Goal: Information Seeking & Learning: Find specific page/section

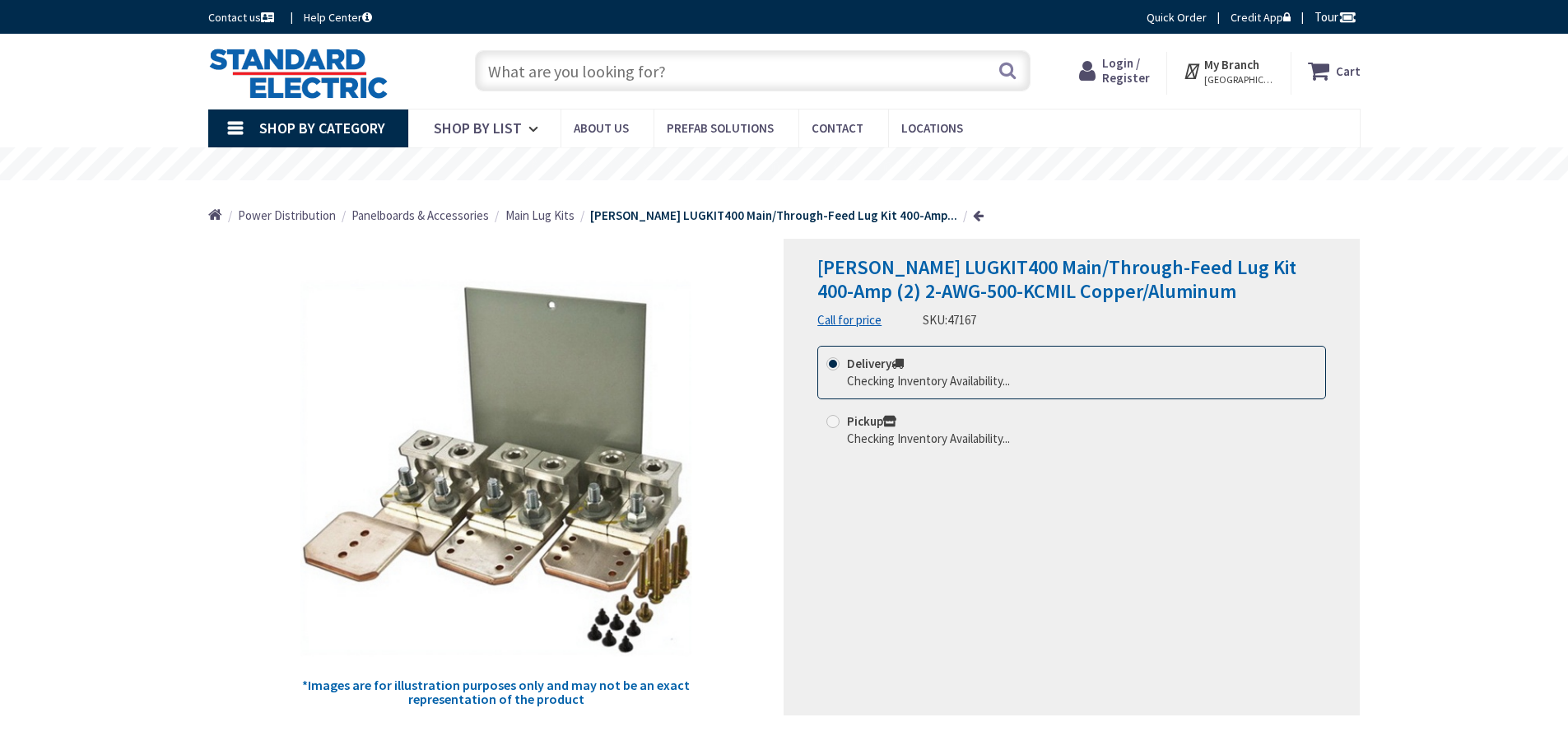
type input "[STREET_ADDRESS][PERSON_NAME]"
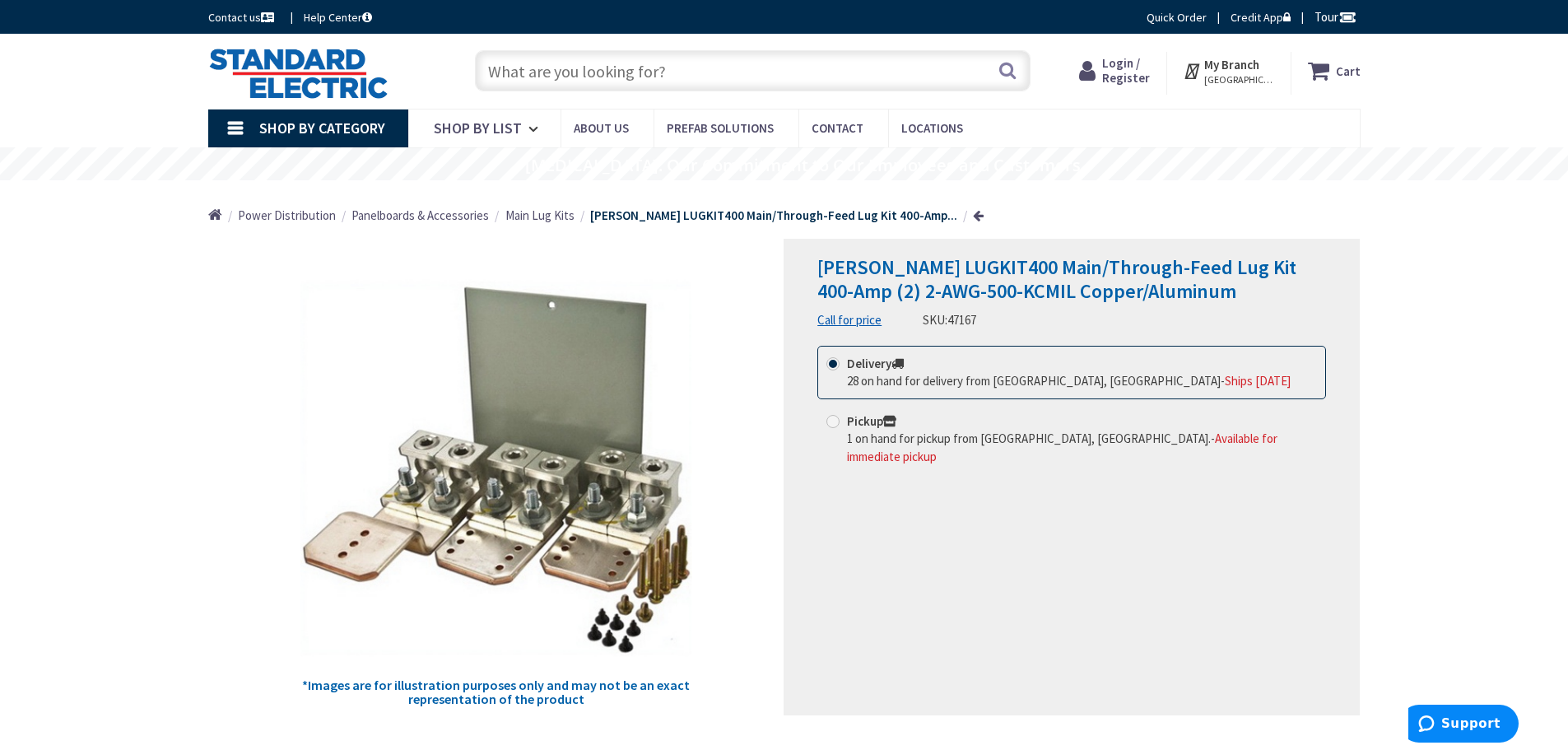
click at [506, 69] on input "text" at bounding box center [752, 71] width 555 height 41
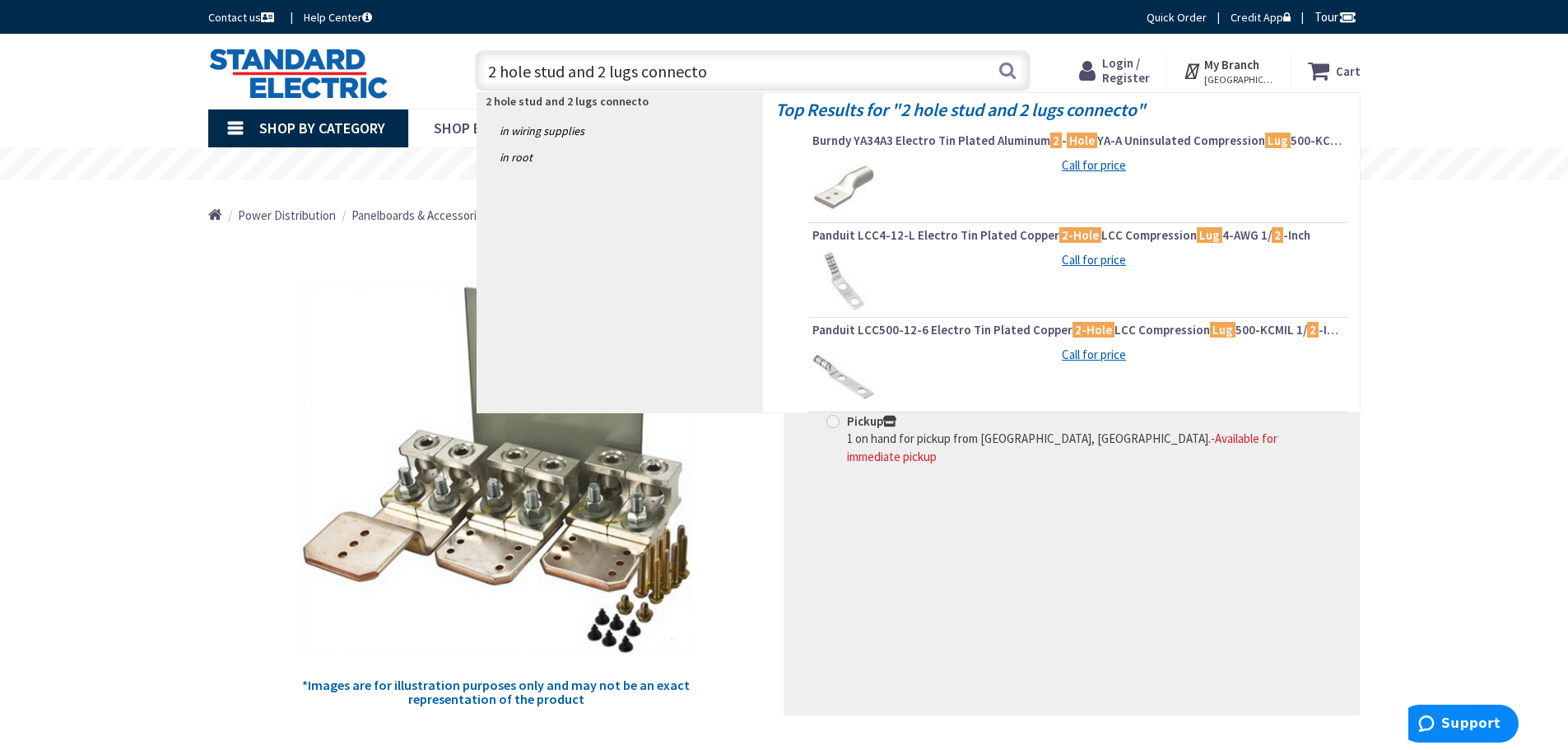
type input "2 hole stud and 2 lugs connector"
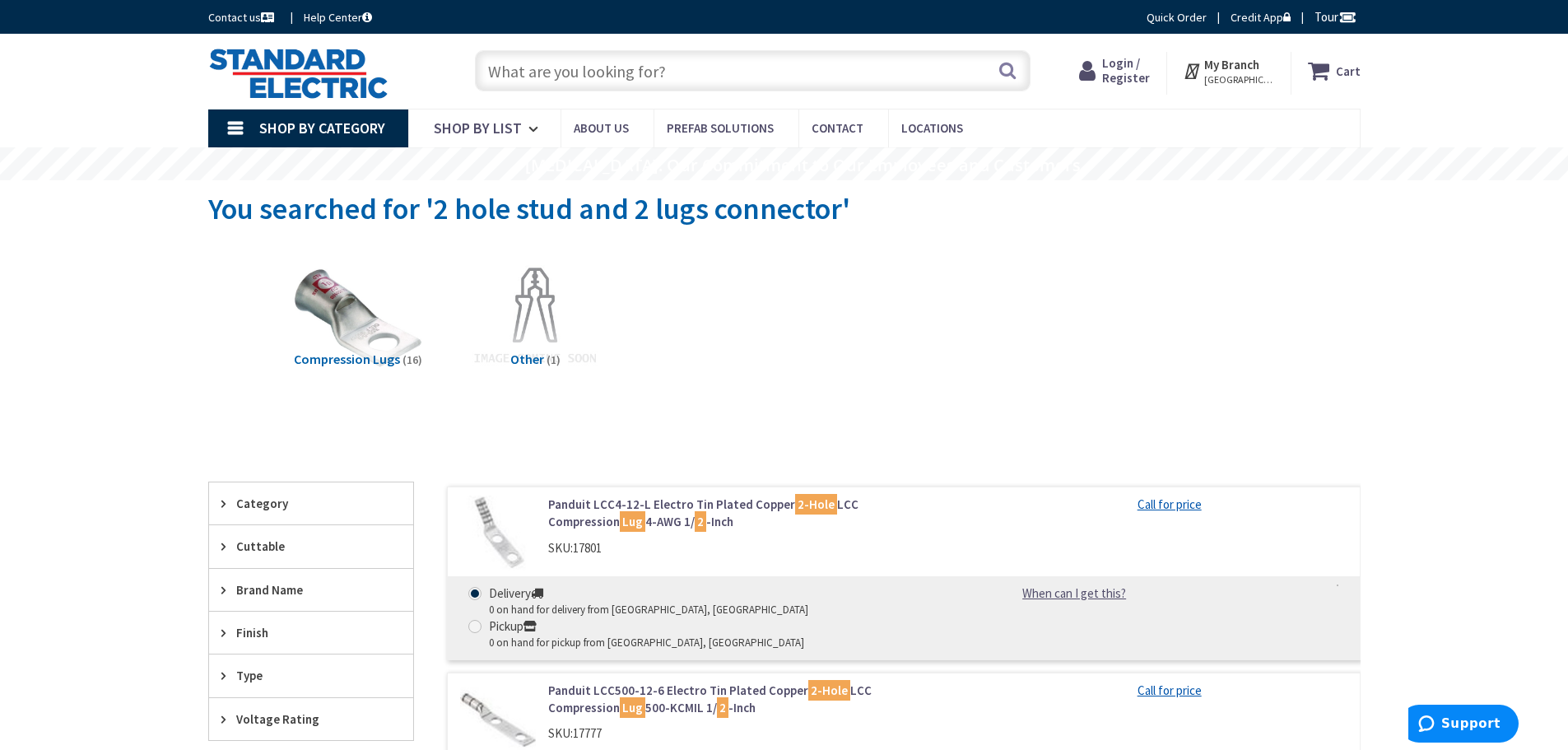
scroll to position [82, 0]
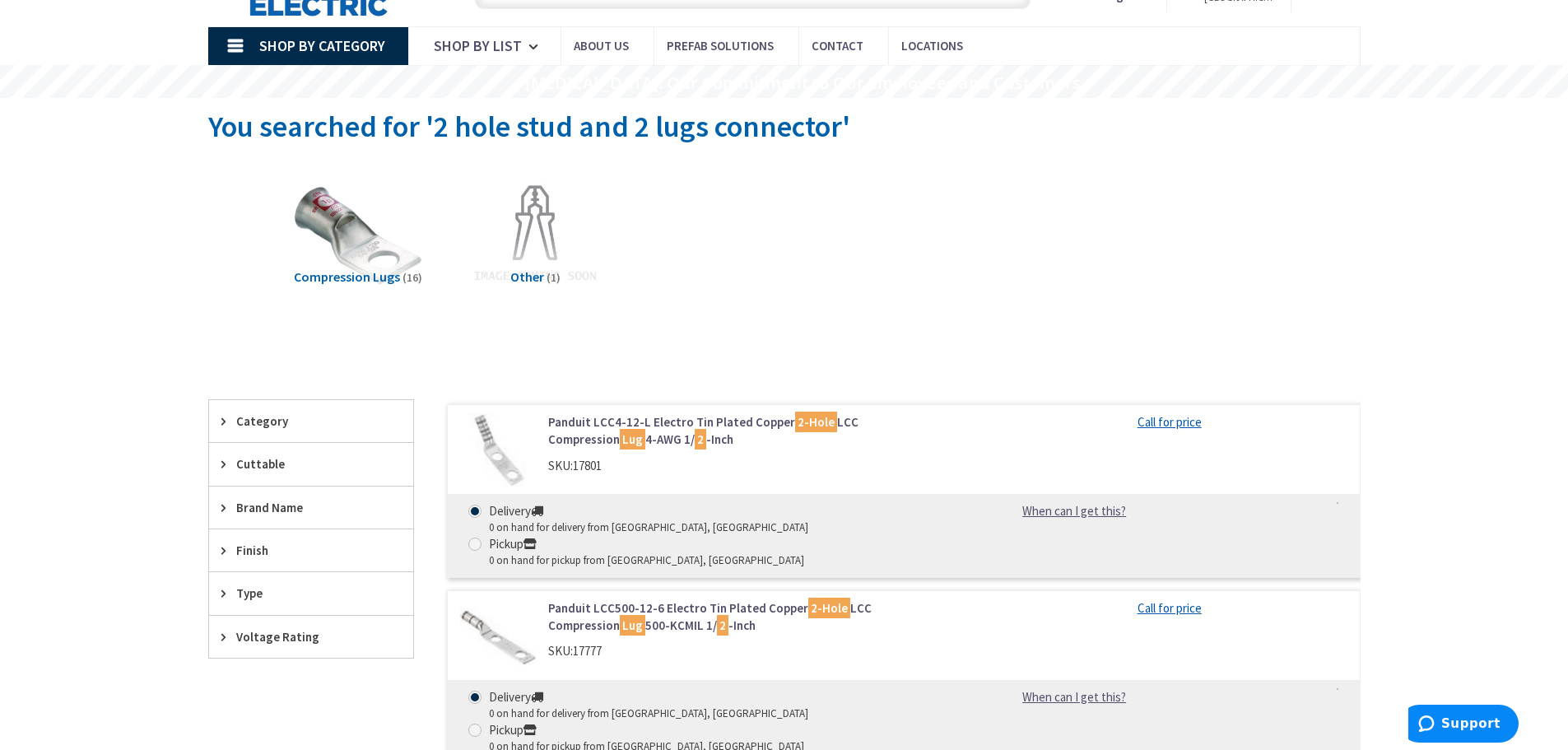
click at [252, 418] on span "Category" at bounding box center [303, 421] width 134 height 18
click at [285, 484] on span "Compression Lugs" at bounding box center [311, 481] width 204 height 28
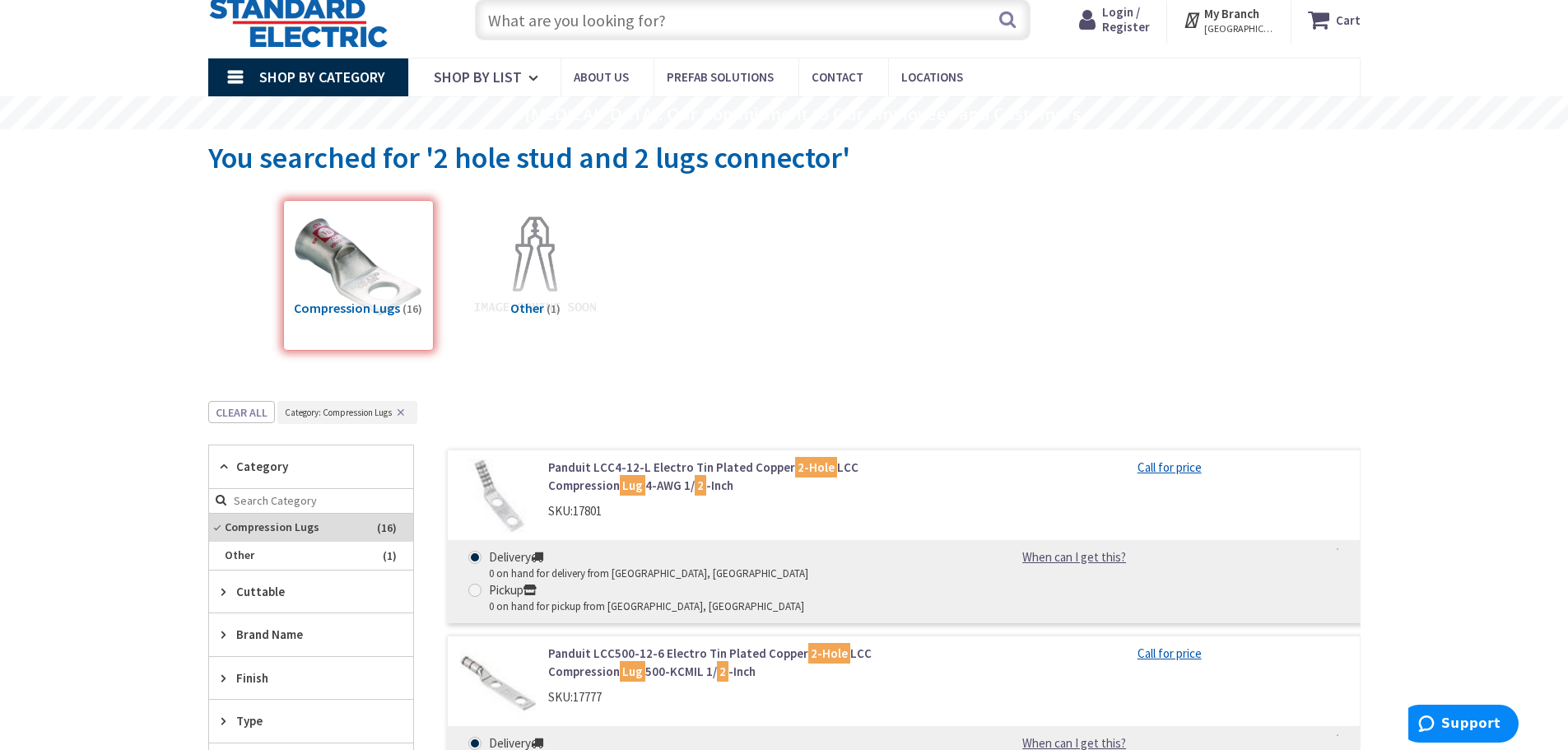
scroll to position [0, 0]
